Goal: Communication & Community: Ask a question

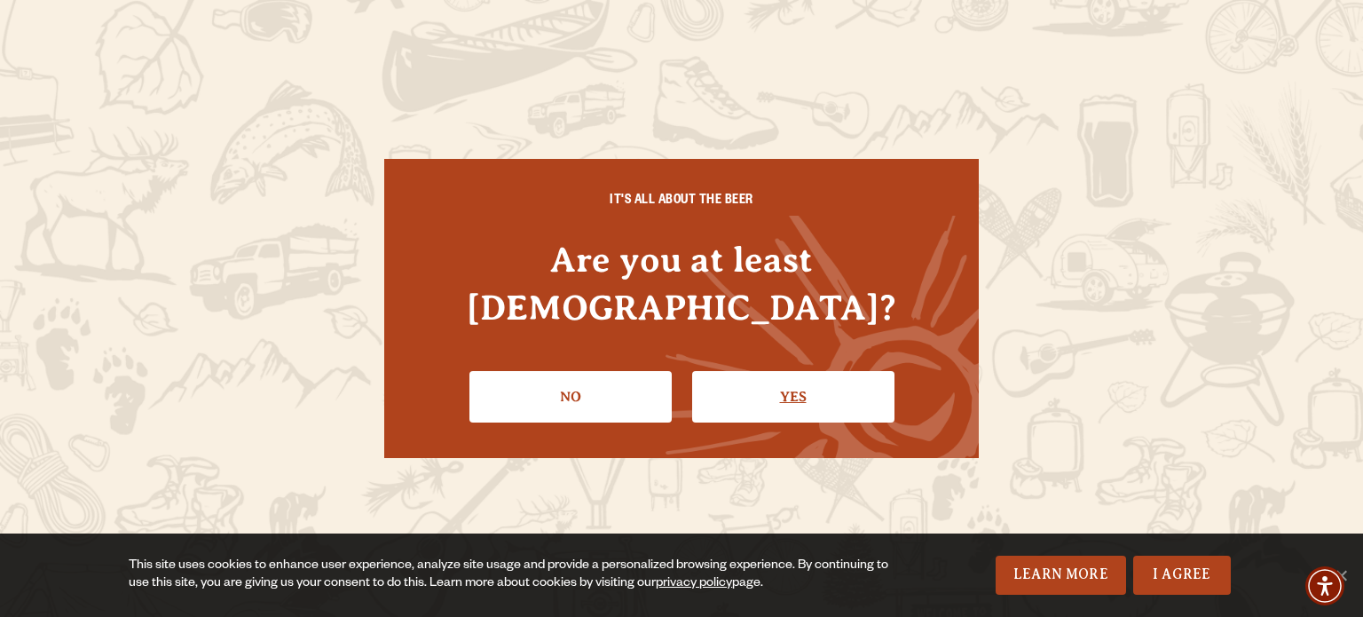
click at [762, 394] on link "Yes" at bounding box center [793, 396] width 202 height 51
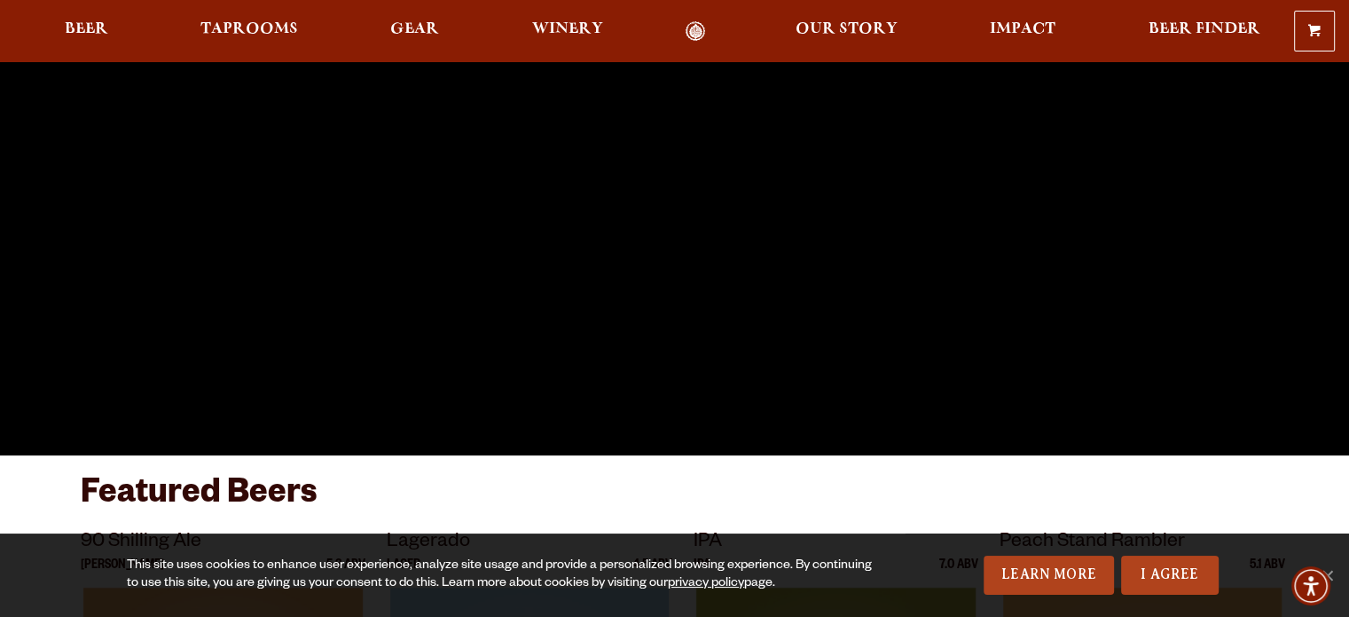
scroll to position [305, 0]
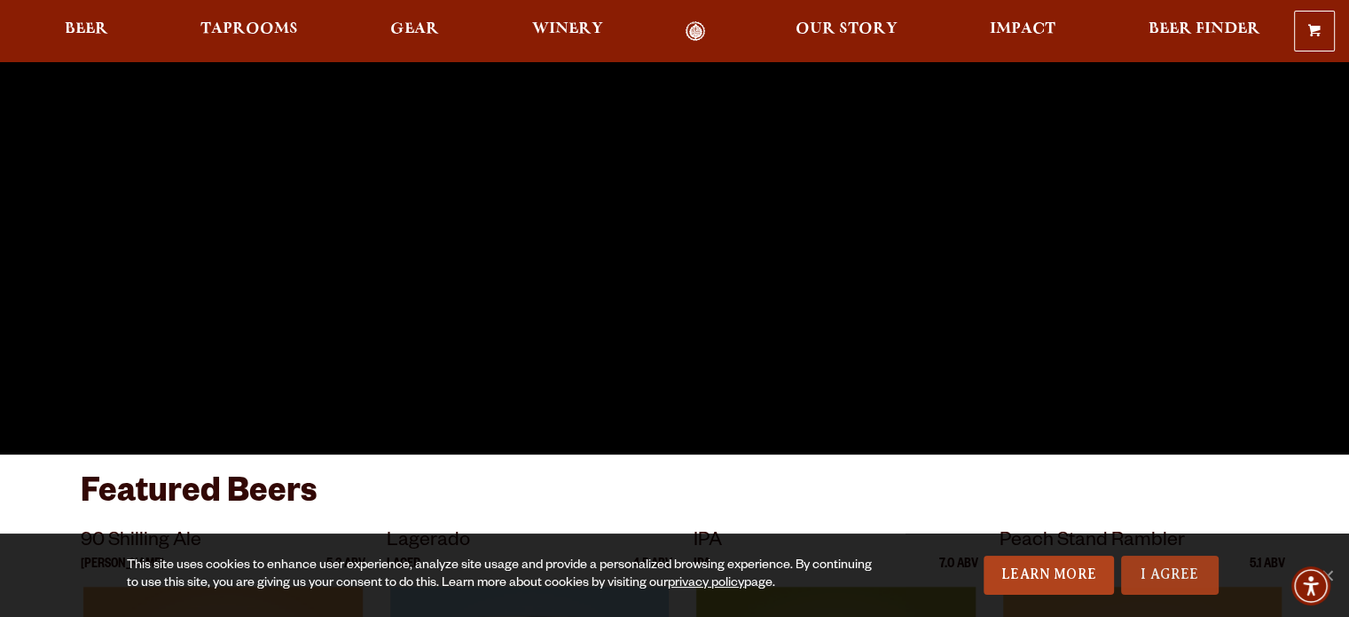
click at [1143, 584] on link "I Agree" at bounding box center [1170, 574] width 98 height 39
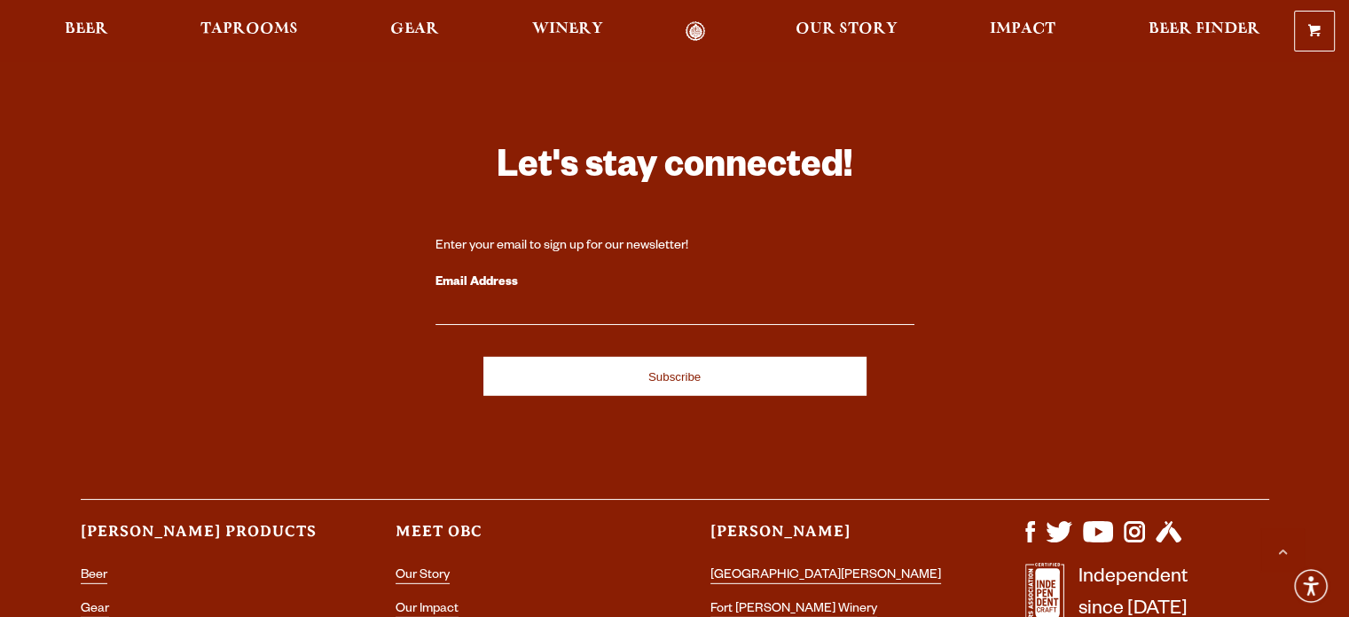
scroll to position [5295, 0]
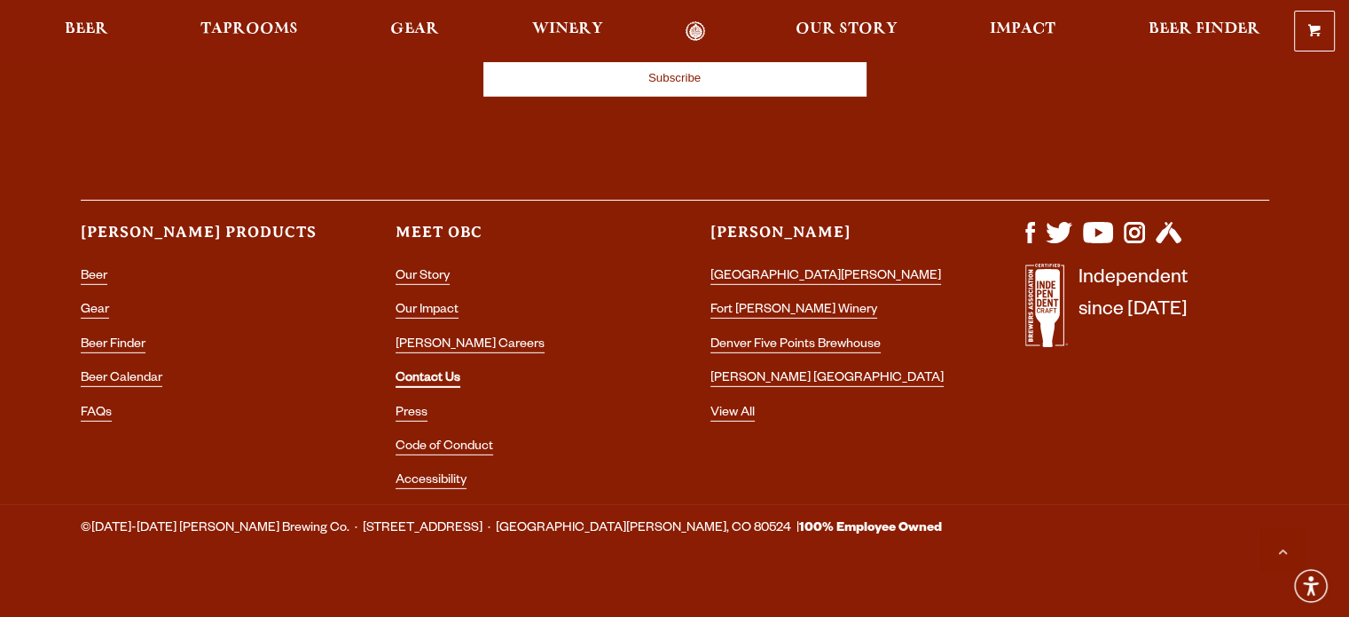
click at [440, 372] on link "Contact Us" at bounding box center [428, 380] width 65 height 16
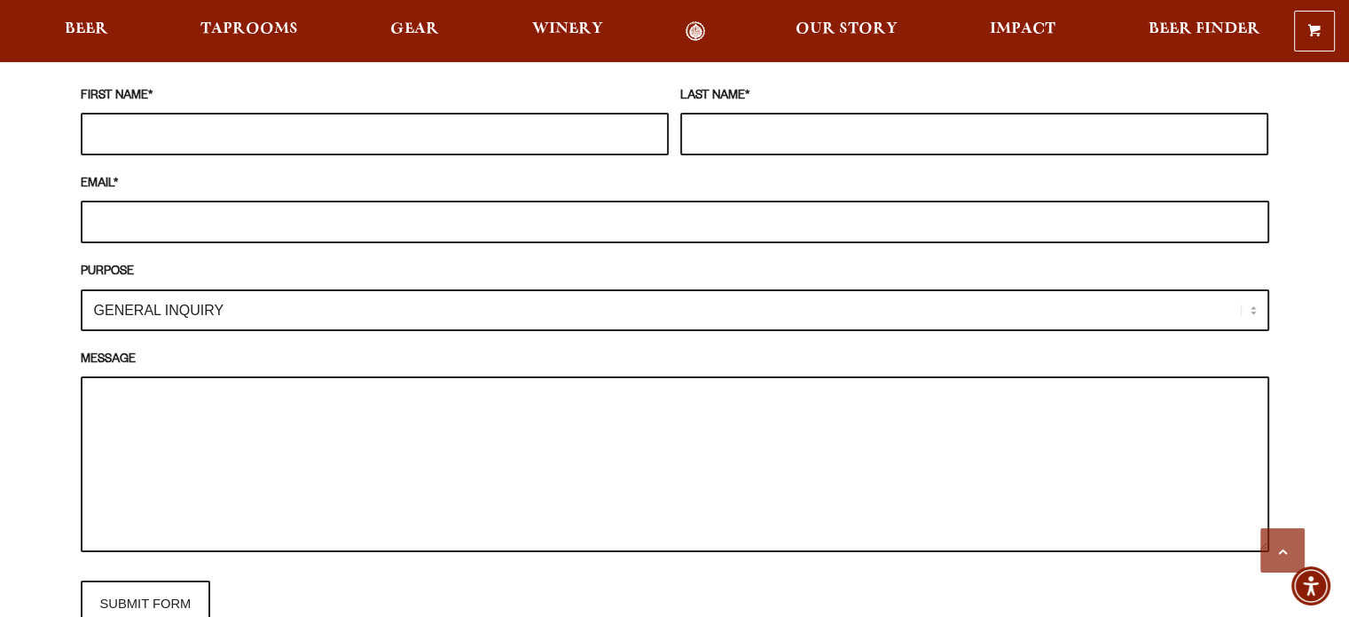
scroll to position [1670, 0]
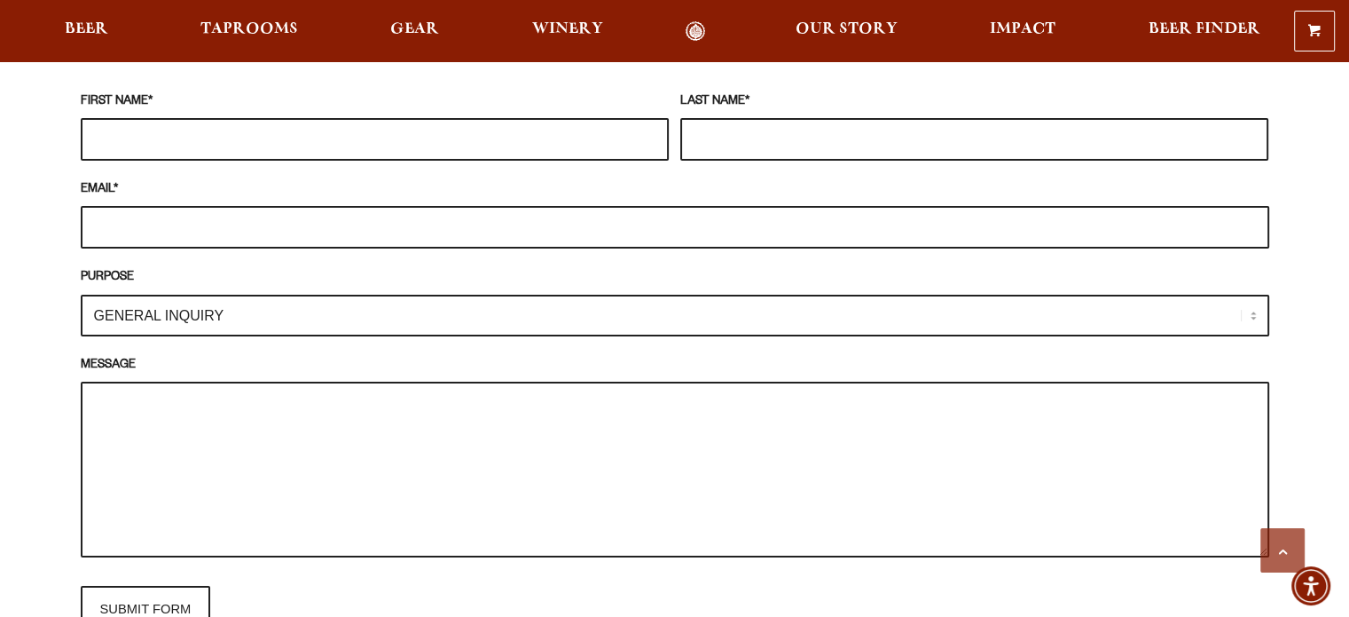
click at [266, 295] on select "GENERAL INQUIRY TAPROOM / BREWERY WINERY BOOK A TOUR MEDIA INQUIRY GEAR SHOP [P…" at bounding box center [675, 316] width 1189 height 42
click at [81, 295] on select "GENERAL INQUIRY TAPROOM / BREWERY WINERY BOOK A TOUR MEDIA INQUIRY GEAR SHOP [P…" at bounding box center [675, 316] width 1189 height 42
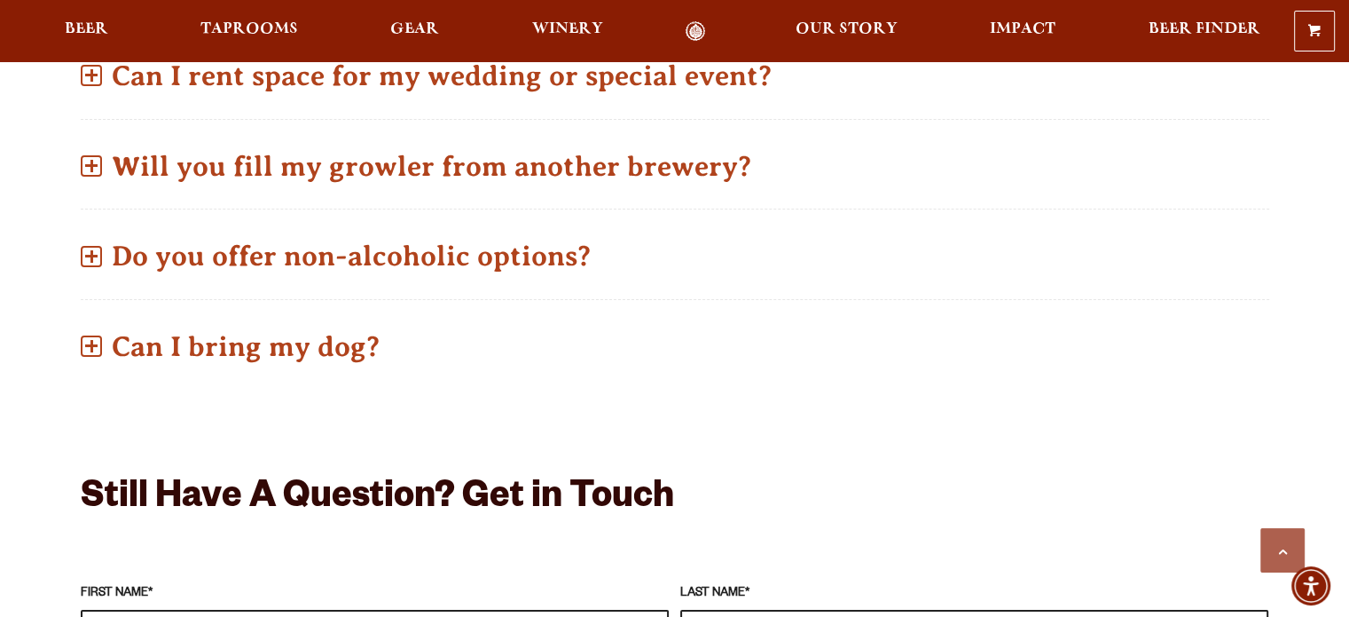
scroll to position [1183, 0]
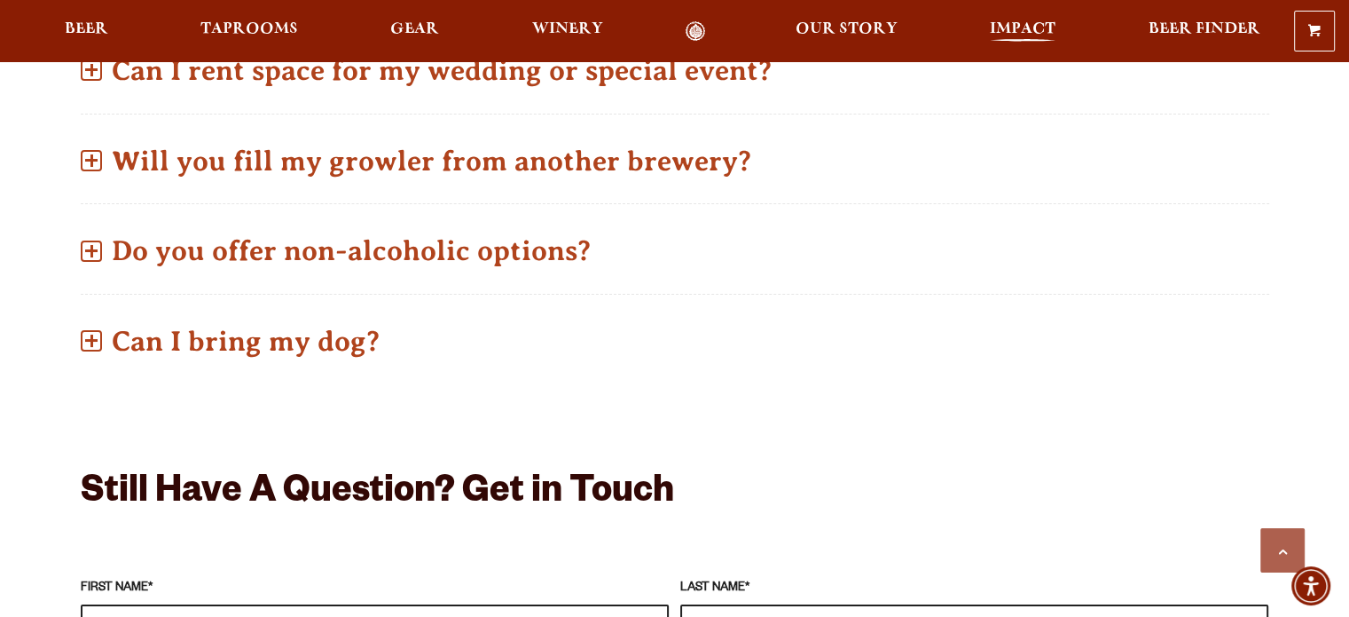
click at [1015, 28] on span "Impact" at bounding box center [1023, 29] width 66 height 14
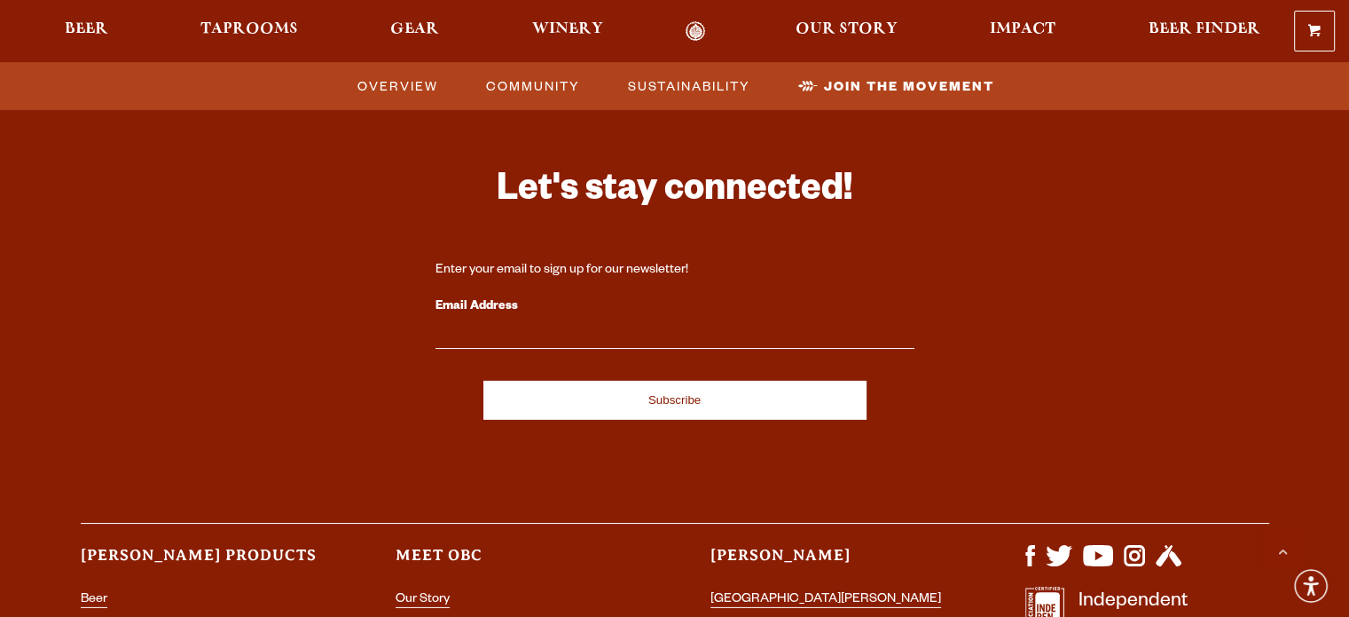
scroll to position [5689, 0]
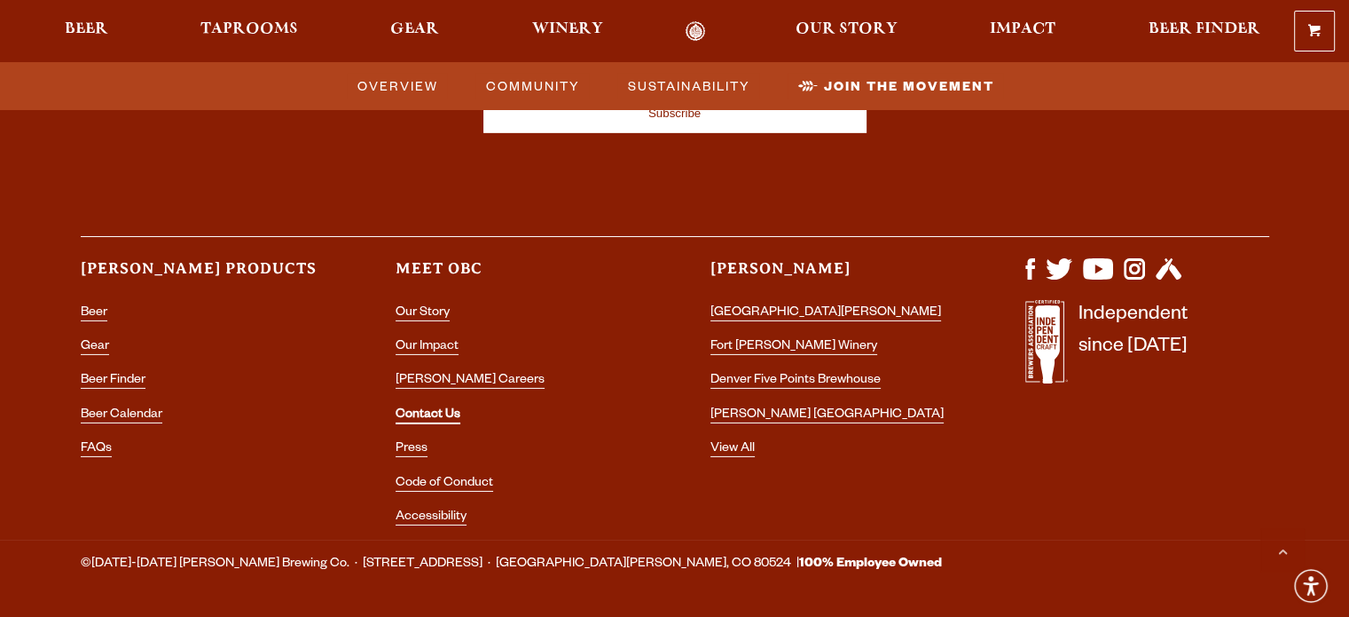
click at [447, 408] on link "Contact Us" at bounding box center [428, 416] width 65 height 16
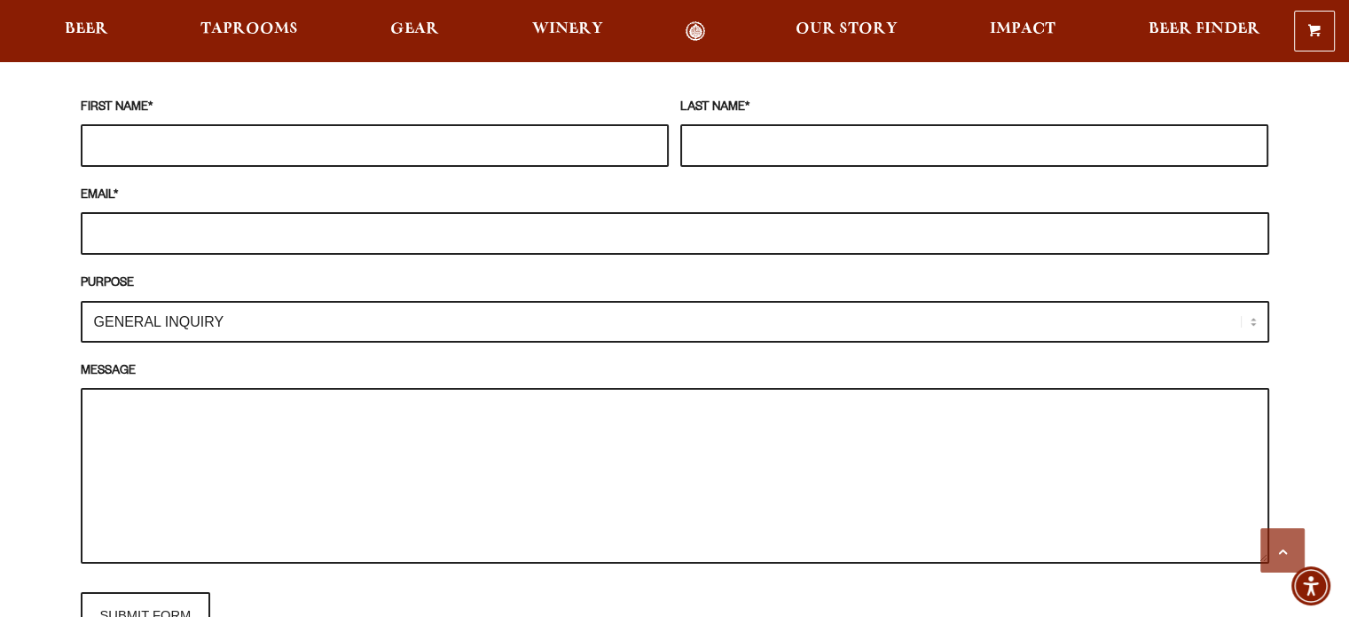
scroll to position [1667, 0]
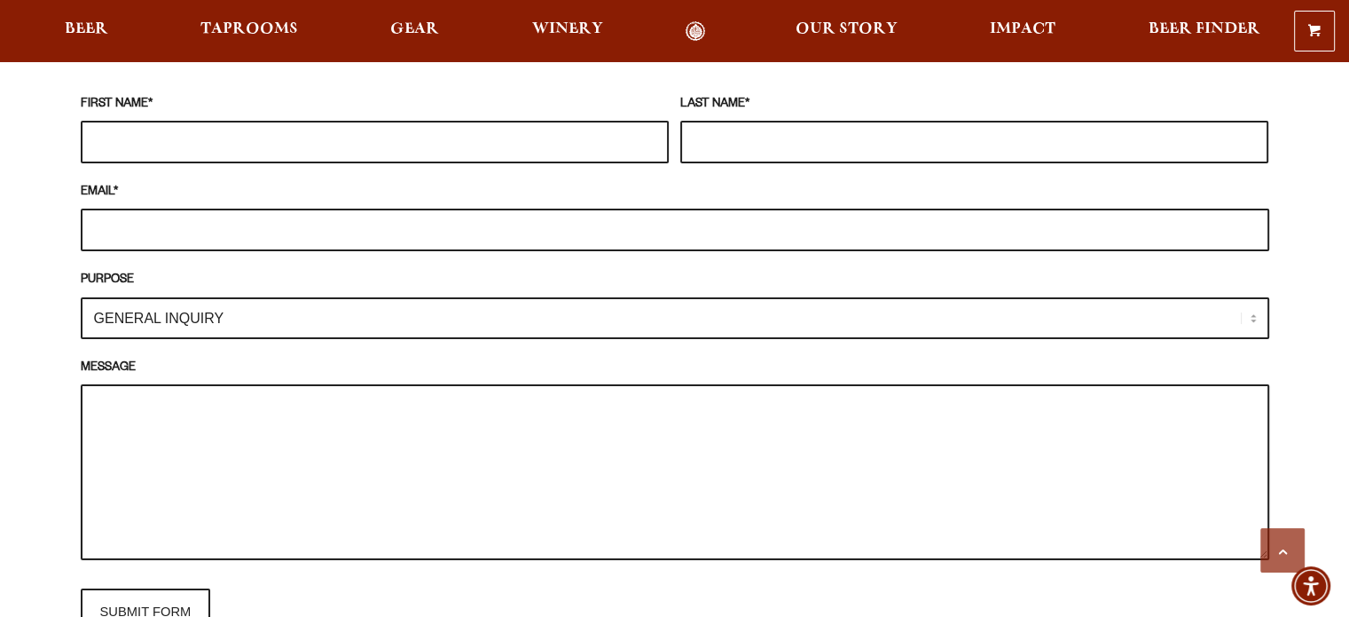
click at [447, 384] on textarea "MESSAGE" at bounding box center [675, 472] width 1189 height 176
paste textarea "Hi Pelican Joes! I’m reaching out on behalf of the Orchard Hill Elementary Scho…"
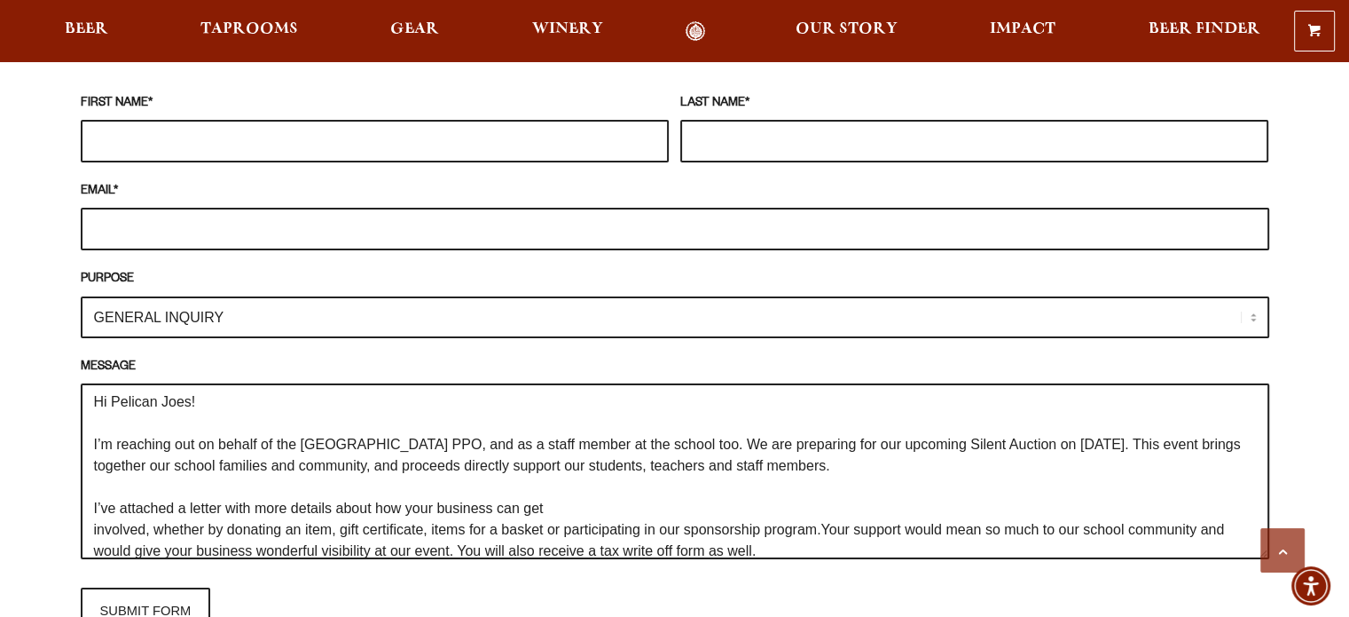
scroll to position [2, 0]
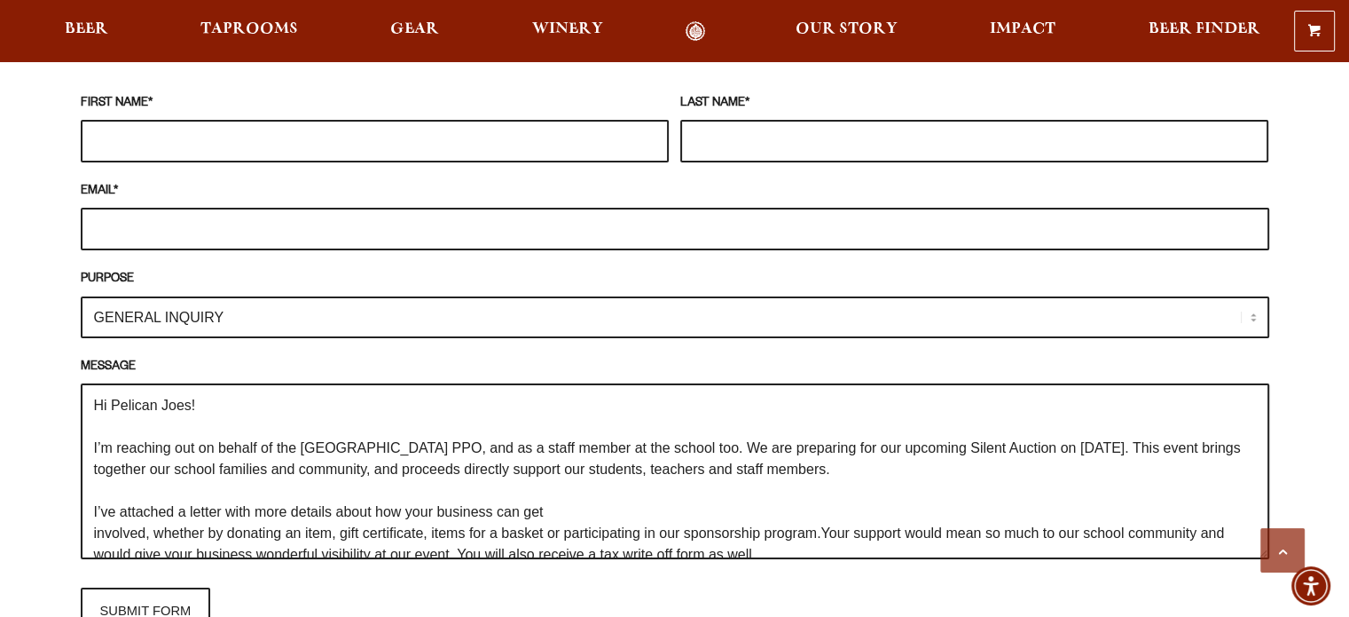
drag, startPoint x: 188, startPoint y: 373, endPoint x: 114, endPoint y: 369, distance: 74.6
click at [114, 383] on textarea "Hi Pelican Joes! I’m reaching out on behalf of the Orchard Hill Elementary Scho…" at bounding box center [675, 471] width 1189 height 176
type textarea "Hi Odells! I’m reaching out on behalf of the Orchard Hill Elementary School PPO…"
click at [138, 213] on input "EMAIL *" at bounding box center [675, 229] width 1189 height 43
type input "jlhildee@gmail.com"
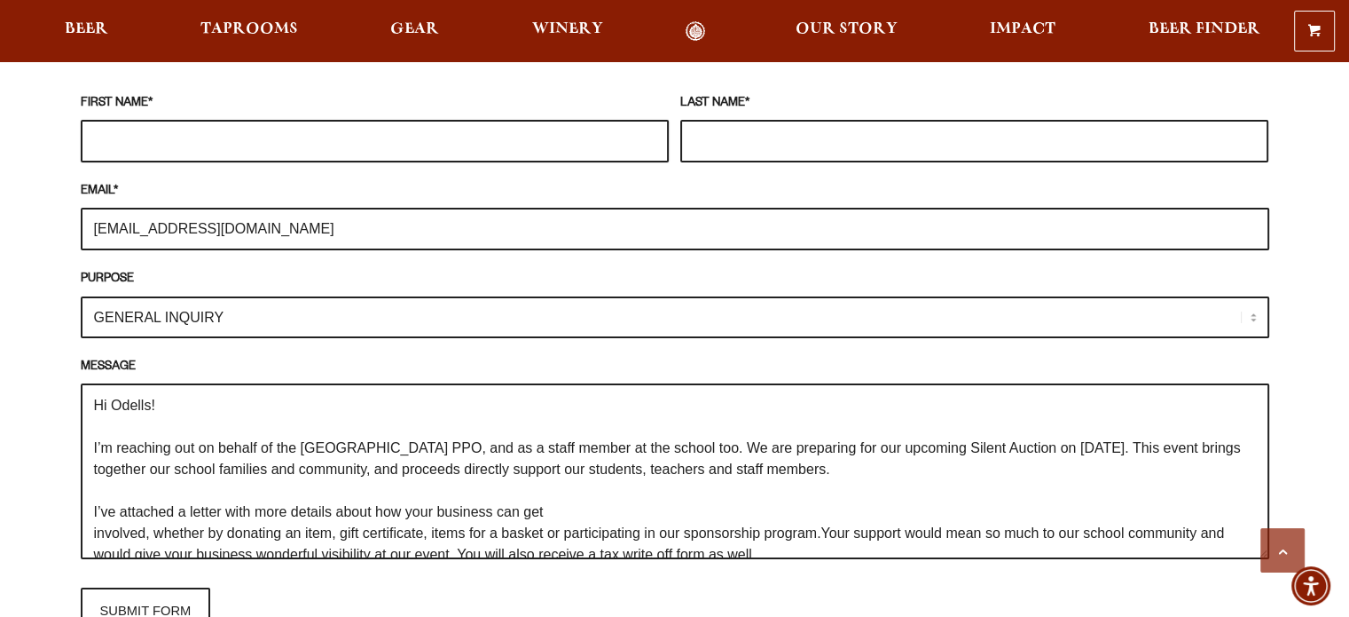
click at [138, 120] on input "FIRST NAME *" at bounding box center [375, 141] width 588 height 43
type input "Jennifer"
type input "Harrar"
click at [91, 502] on textarea "Hi Odells! I’m reaching out on behalf of the Orchard Hill Elementary School PPO…" at bounding box center [675, 471] width 1189 height 176
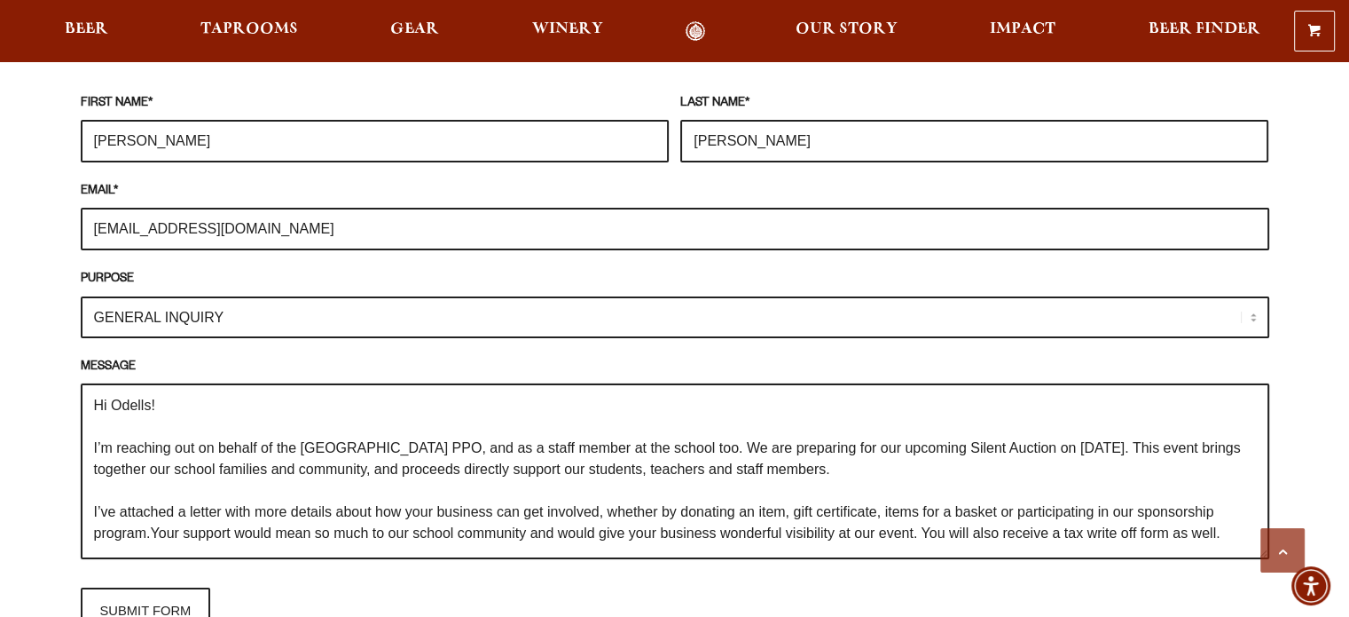
click at [151, 503] on textarea "Hi Odells! I’m reaching out on behalf of the Orchard Hill Elementary School PPO…" at bounding box center [675, 471] width 1189 height 176
click at [98, 478] on textarea "Hi Odells! I’m reaching out on behalf of the Orchard Hill Elementary School PPO…" at bounding box center [675, 471] width 1189 height 176
click at [249, 477] on textarea "Hi Odells! I’m reaching out on behalf of the Orchard Hill Elementary School PPO…" at bounding box center [675, 471] width 1189 height 176
click at [273, 477] on textarea "Hi Odells! I’m reaching out on behalf of the Orchard Hill Elementary School PPO…" at bounding box center [675, 471] width 1189 height 176
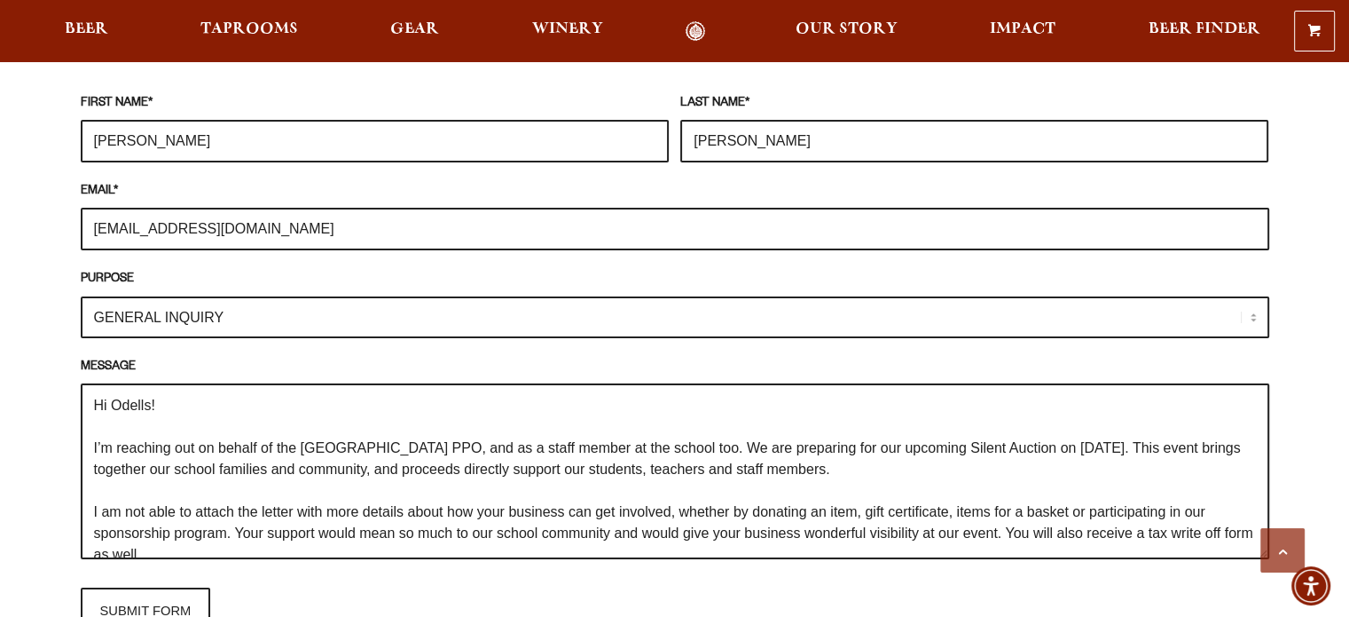
click at [302, 479] on textarea "Hi Odells! I’m reaching out on behalf of the Orchard Hill Elementary School PPO…" at bounding box center [675, 471] width 1189 height 176
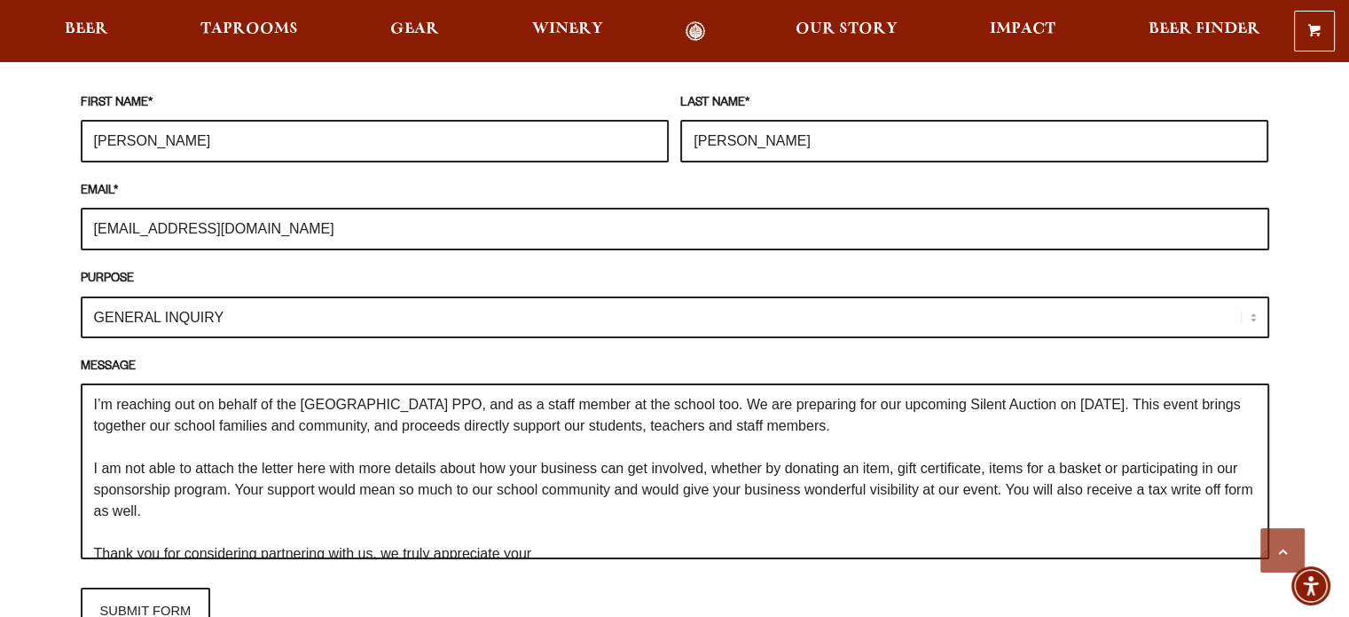
scroll to position [49, 0]
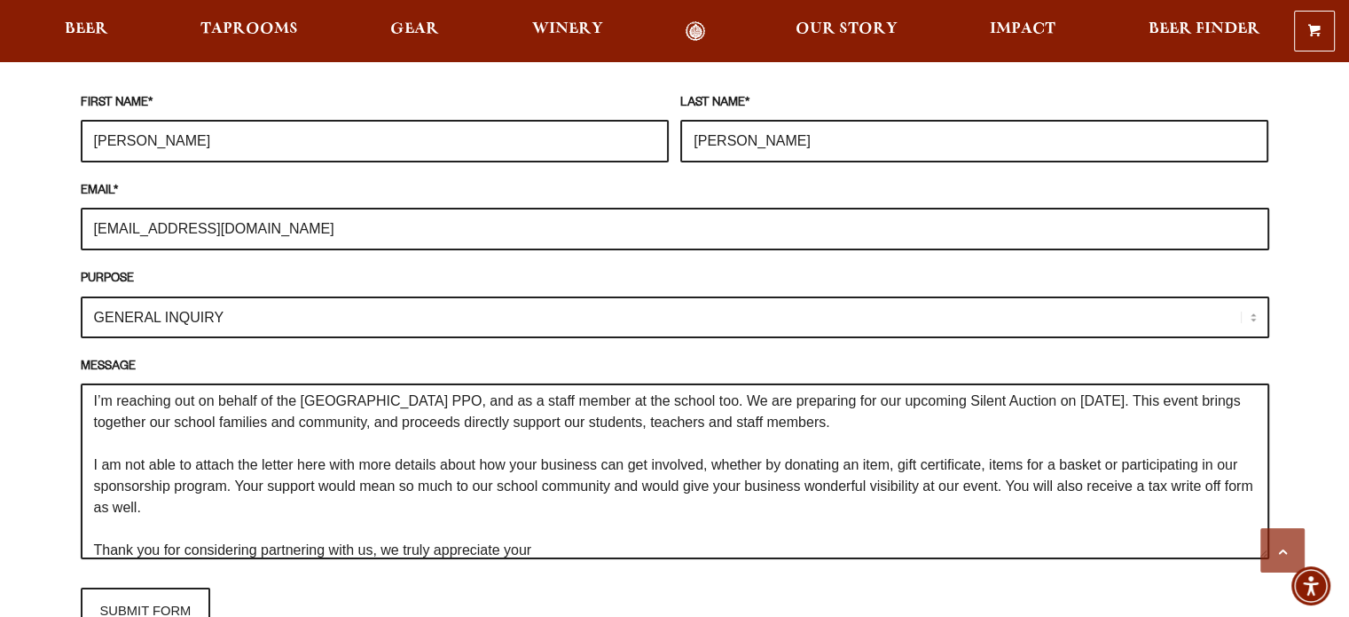
click at [702, 435] on textarea "Hi Odells! I’m reaching out on behalf of the Orchard Hill Elementary School PPO…" at bounding box center [675, 471] width 1189 height 176
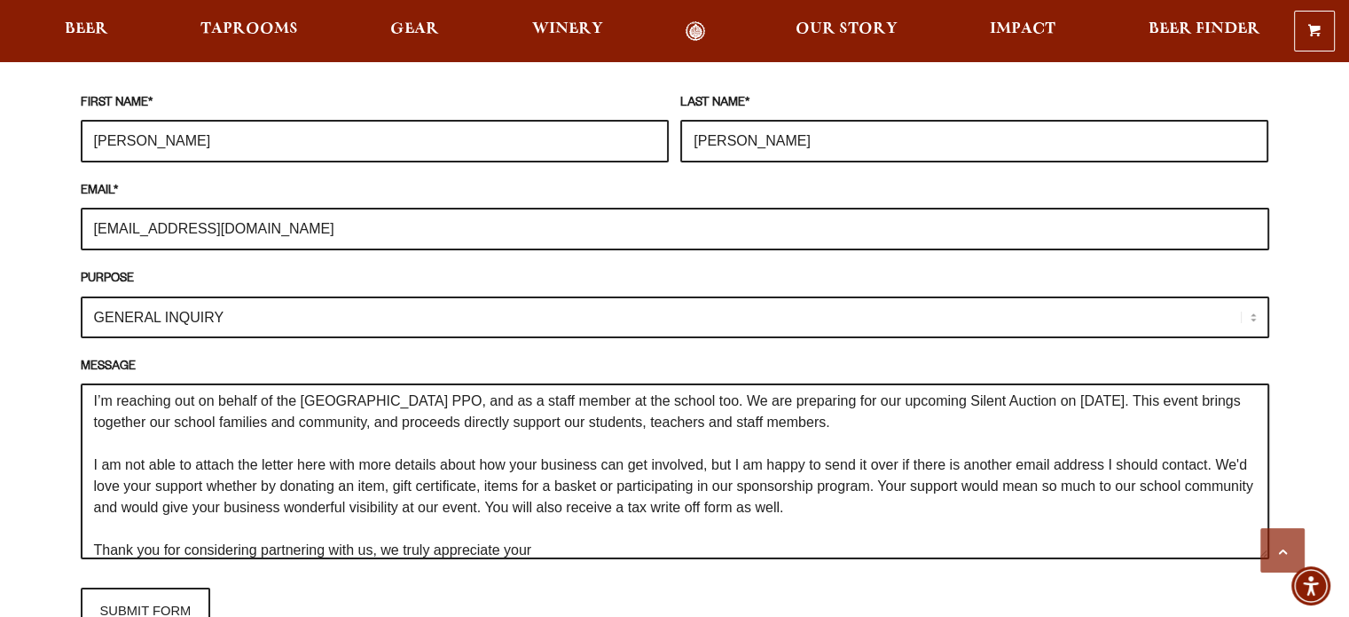
click at [413, 452] on textarea "Hi Odells! I’m reaching out on behalf of the Orchard Hill Elementary School PPO…" at bounding box center [675, 471] width 1189 height 176
click at [419, 453] on textarea "Hi Odells! I’m reaching out on behalf of the Orchard Hill Elementary School PPO…" at bounding box center [675, 471] width 1189 height 176
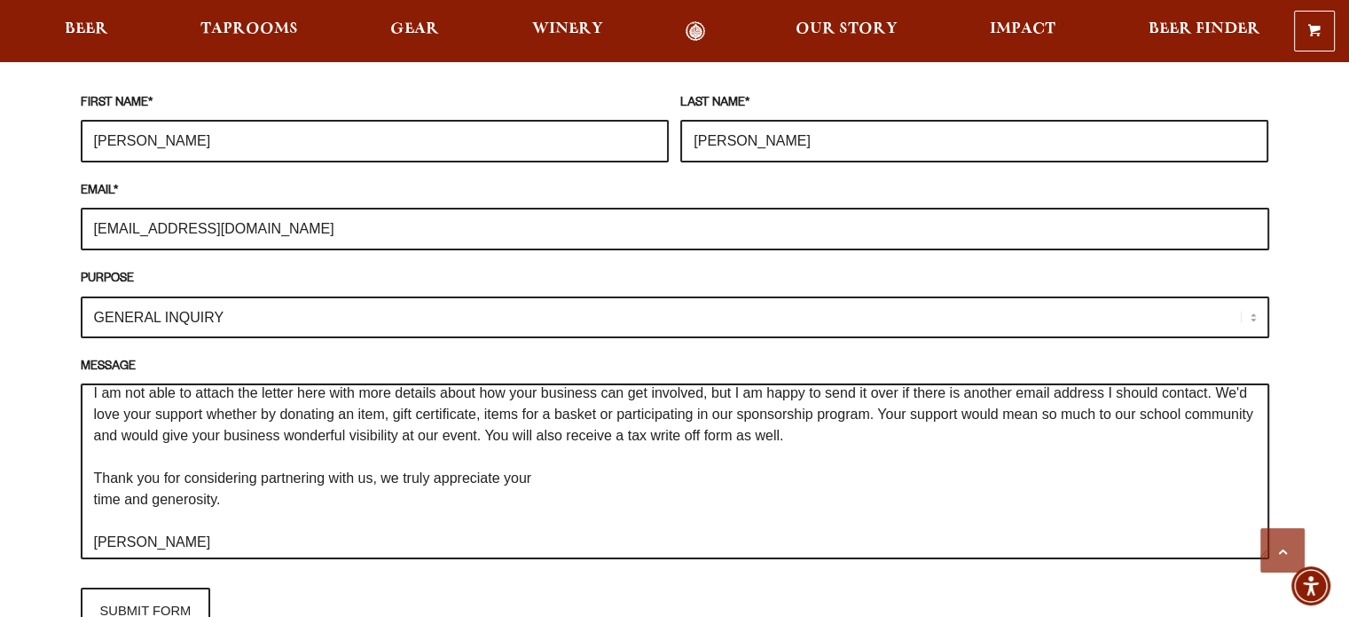
scroll to position [121, 0]
click at [95, 468] on textarea "Hi Odells! I’m reaching out on behalf of the Orchard Hill Elementary School PPO…" at bounding box center [675, 471] width 1189 height 176
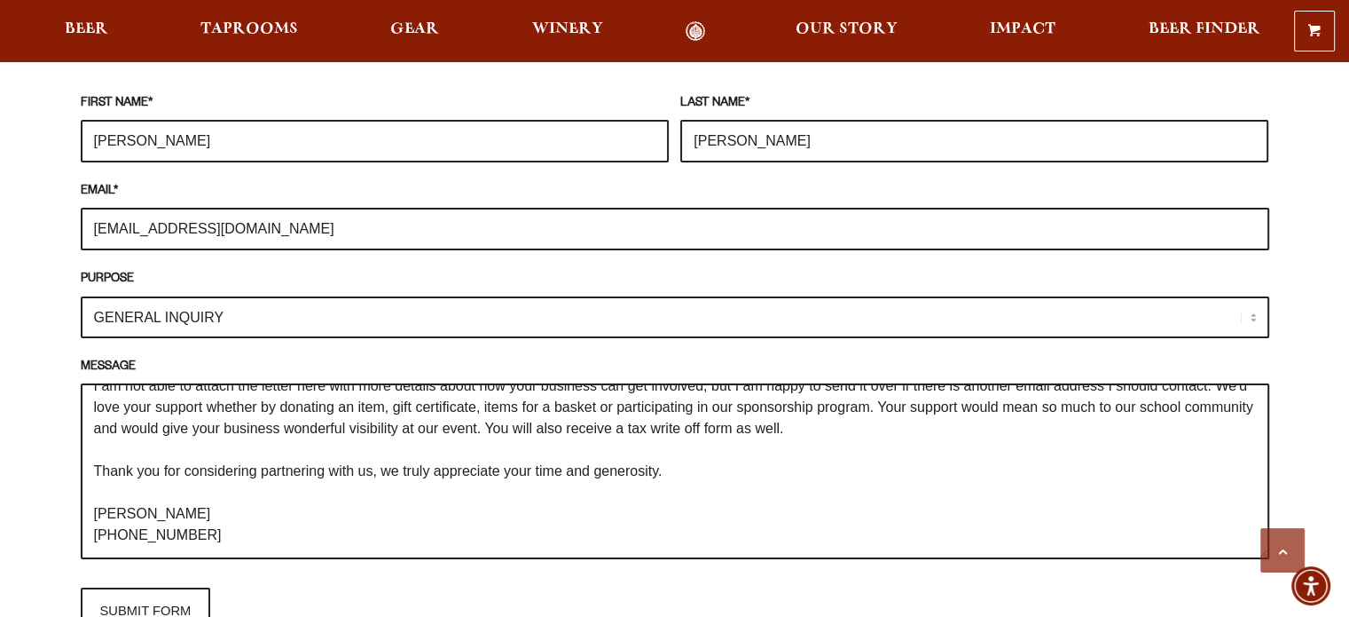
scroll to position [0, 0]
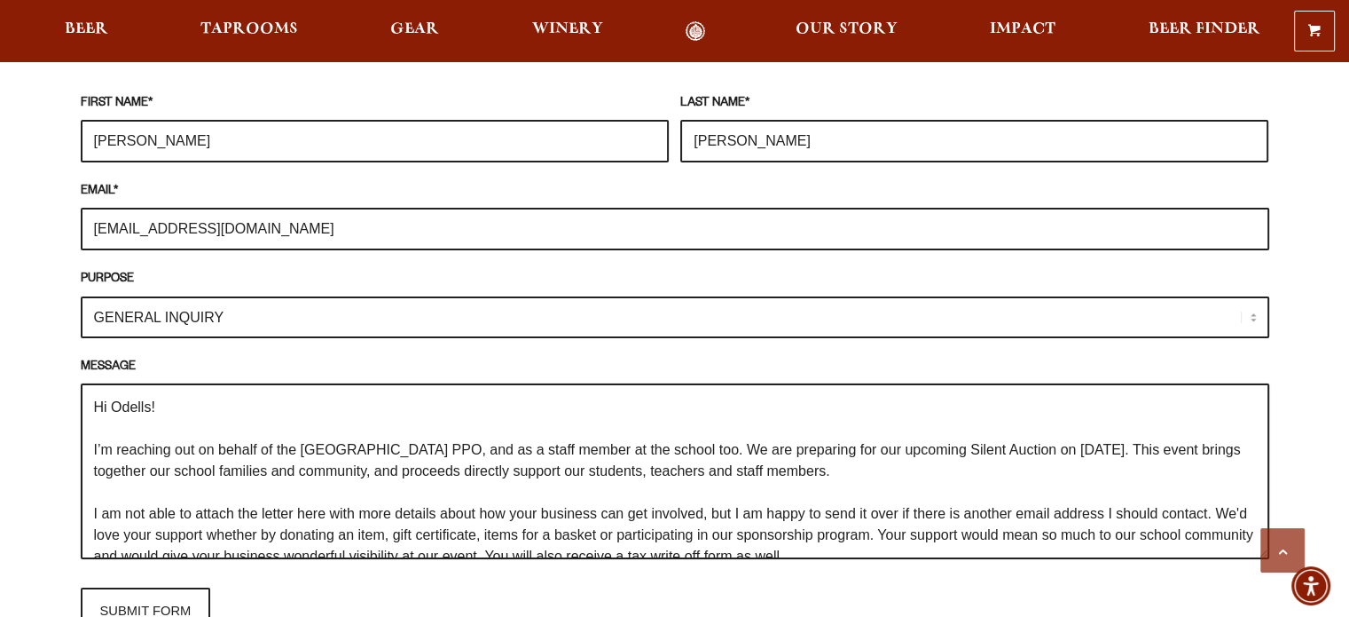
drag, startPoint x: 195, startPoint y: 505, endPoint x: 32, endPoint y: 263, distance: 292.1
click at [32, 263] on div "Frequently Asked Questions What’s Your Shipping & Exchange Policy? Shipping: Ou…" at bounding box center [674, 256] width 1349 height 2251
type textarea "Hi Odells! I’m reaching out on behalf of the Orchard Hill Elementary School PPO…"
click at [156, 587] on input "SUBMIT FORM" at bounding box center [146, 610] width 130 height 46
type input "Sending"
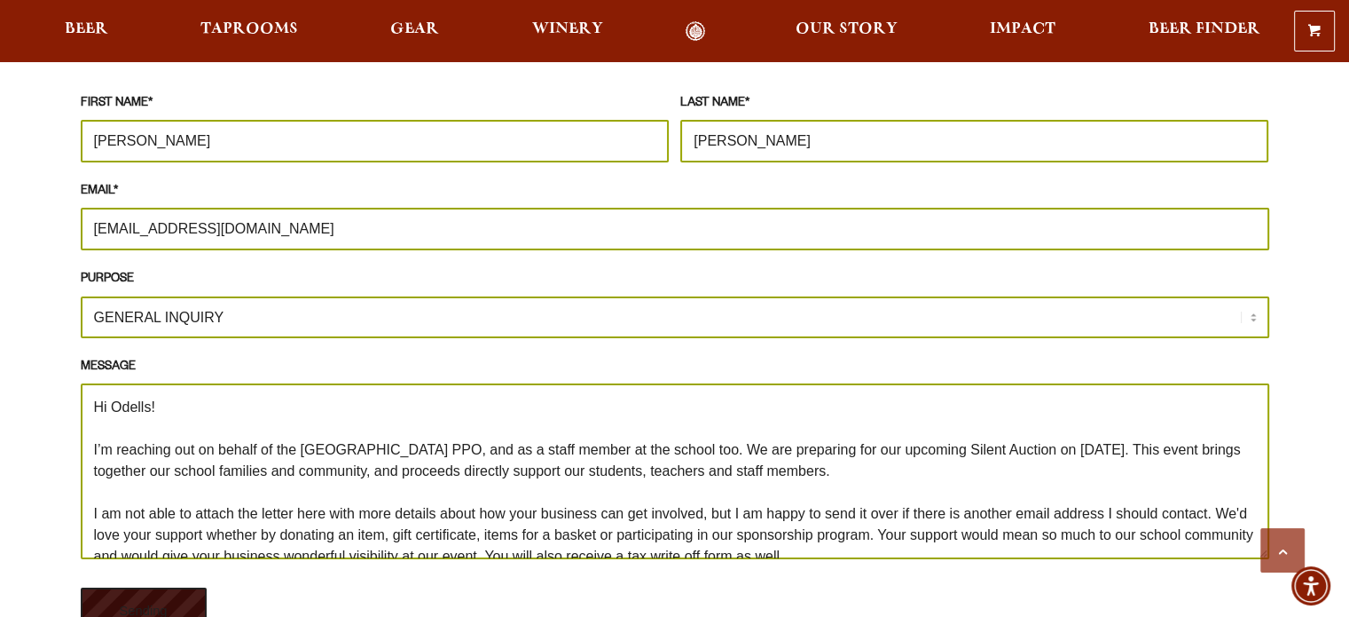
click at [149, 587] on input "Sending" at bounding box center [144, 610] width 126 height 46
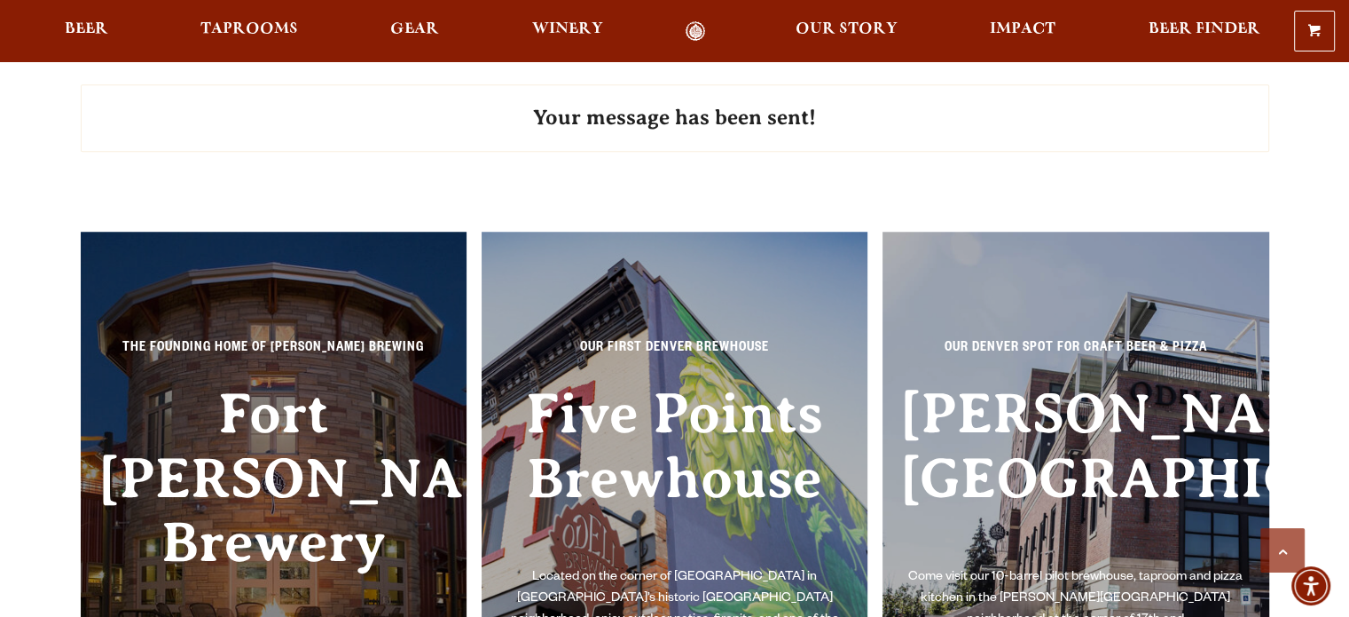
click at [1267, 203] on div "The Founding Home of Odell Brewing Fort Collins Brewery Known for our beautiful…" at bounding box center [675, 519] width 1189 height 633
